Goal: Transaction & Acquisition: Book appointment/travel/reservation

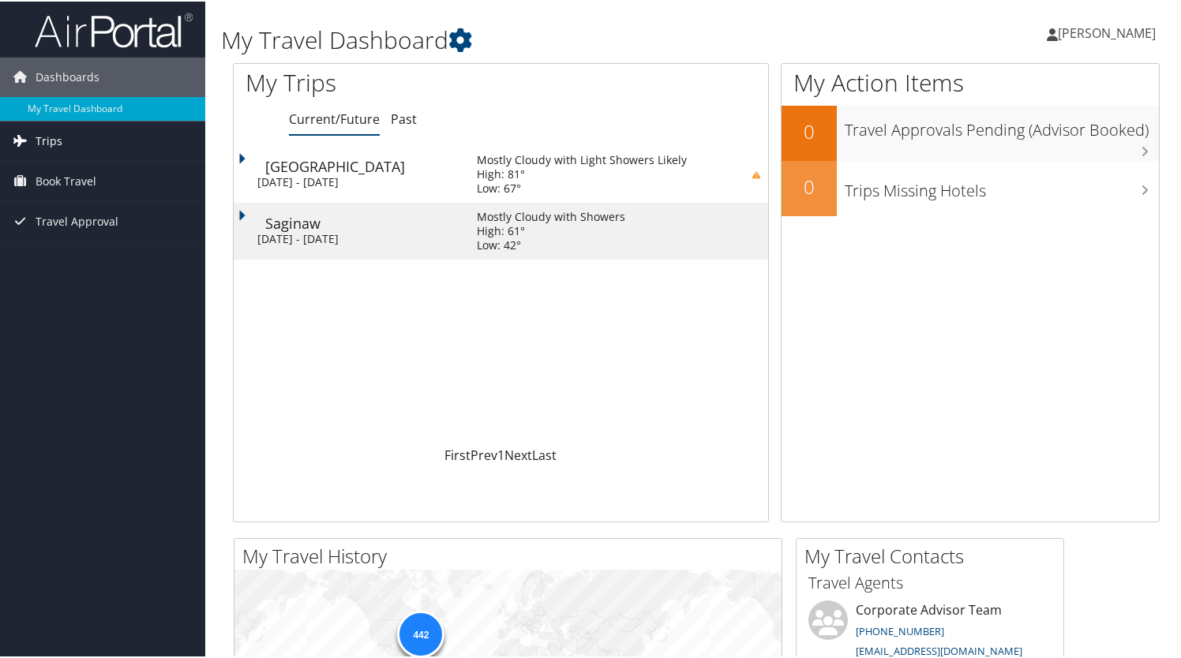
click at [58, 138] on span "Trips" at bounding box center [49, 139] width 27 height 39
click at [91, 250] on span "Book Travel" at bounding box center [66, 250] width 61 height 39
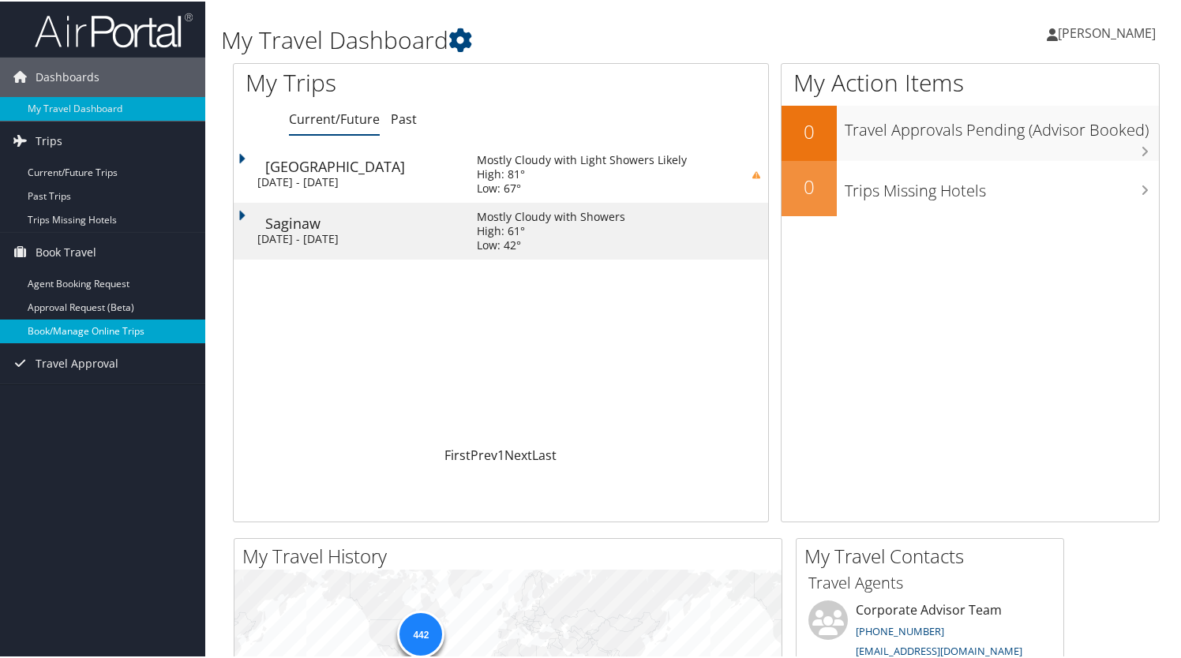
click at [113, 329] on link "Book/Manage Online Trips" at bounding box center [102, 330] width 205 height 24
